Goal: Transaction & Acquisition: Purchase product/service

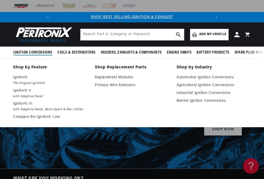
click at [41, 52] on span "Ignition Conversions" at bounding box center [32, 52] width 39 height 5
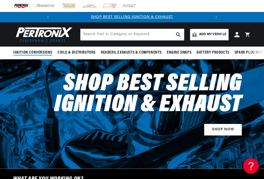
click at [41, 52] on span "Ignition Conversions" at bounding box center [32, 52] width 39 height 5
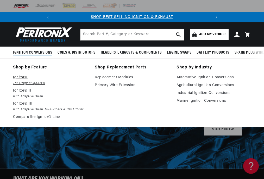
click at [34, 82] on em "The Original Ignitor©" at bounding box center [50, 83] width 75 height 5
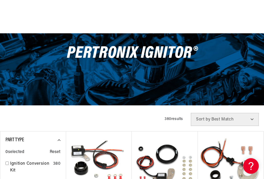
scroll to position [78, 0]
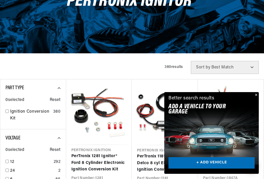
drag, startPoint x: 257, startPoint y: 95, endPoint x: 254, endPoint y: 95, distance: 3.4
click at [257, 95] on button "Close" at bounding box center [256, 95] width 6 height 6
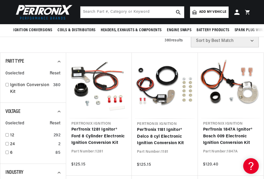
scroll to position [104, 0]
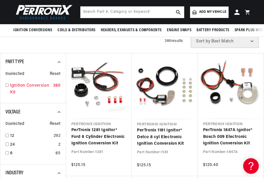
click at [10, 89] on div "Ignition Conversion Kit 380" at bounding box center [32, 90] width 55 height 15
checkbox input "true"
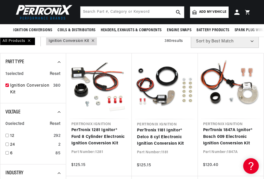
click at [203, 44] on select "Best Match Featured Name, A-Z Name, Z-A Price, Low to High Price, High to Low" at bounding box center [225, 41] width 68 height 13
click at [191, 35] on select "Best Match Featured Name, A-Z Name, Z-A Price, Low to High Price, High to Low" at bounding box center [225, 41] width 68 height 13
click at [209, 15] on link "Add my vehicle" at bounding box center [209, 12] width 39 height 11
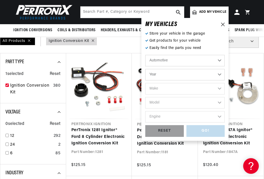
scroll to position [0, 0]
click at [172, 60] on select "Automotive Agricultural Industrial Marine Motorcycle" at bounding box center [186, 60] width 80 height 11
click at [146, 55] on select "Automotive Agricultural Industrial Marine Motorcycle" at bounding box center [186, 60] width 80 height 11
select select "Agricultural"
click at [172, 76] on select "Year [DATE] 1965 1964 1960 1959 1958 1957 1939 1938 1937" at bounding box center [186, 74] width 80 height 11
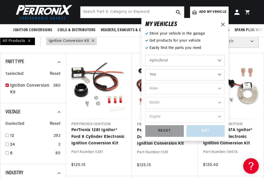
scroll to position [0, 158]
click at [173, 76] on select "Year [DATE] 1965 1964 1960 1959 1958 1957 1939 1938 1937" at bounding box center [186, 74] width 80 height 11
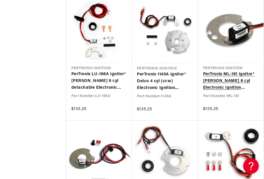
scroll to position [0, 158]
